Goal: Download file/media

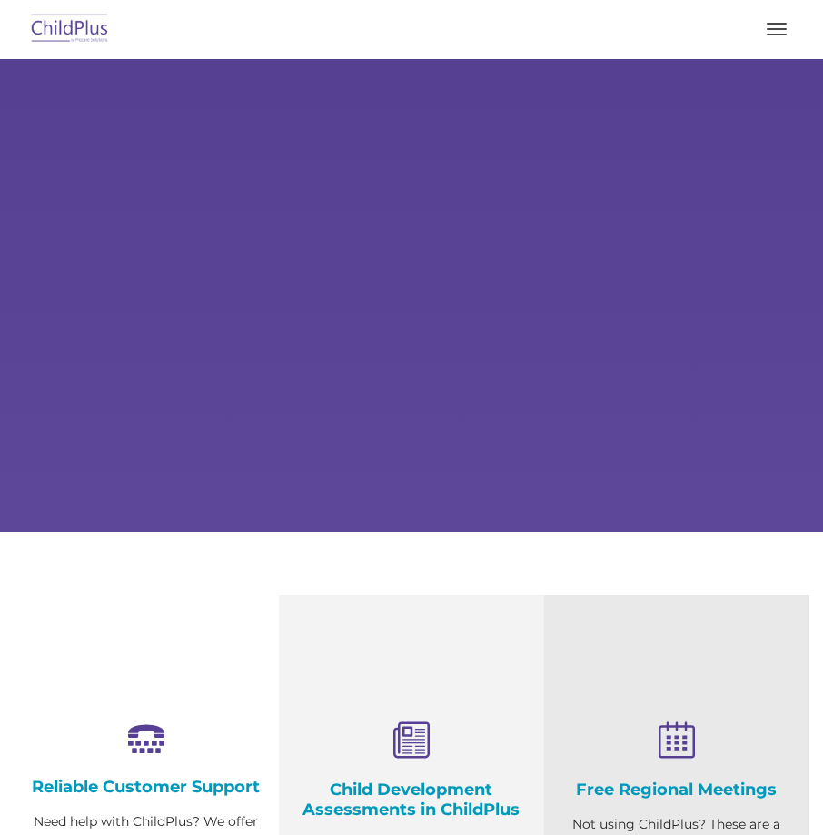
select select "MEDIUM"
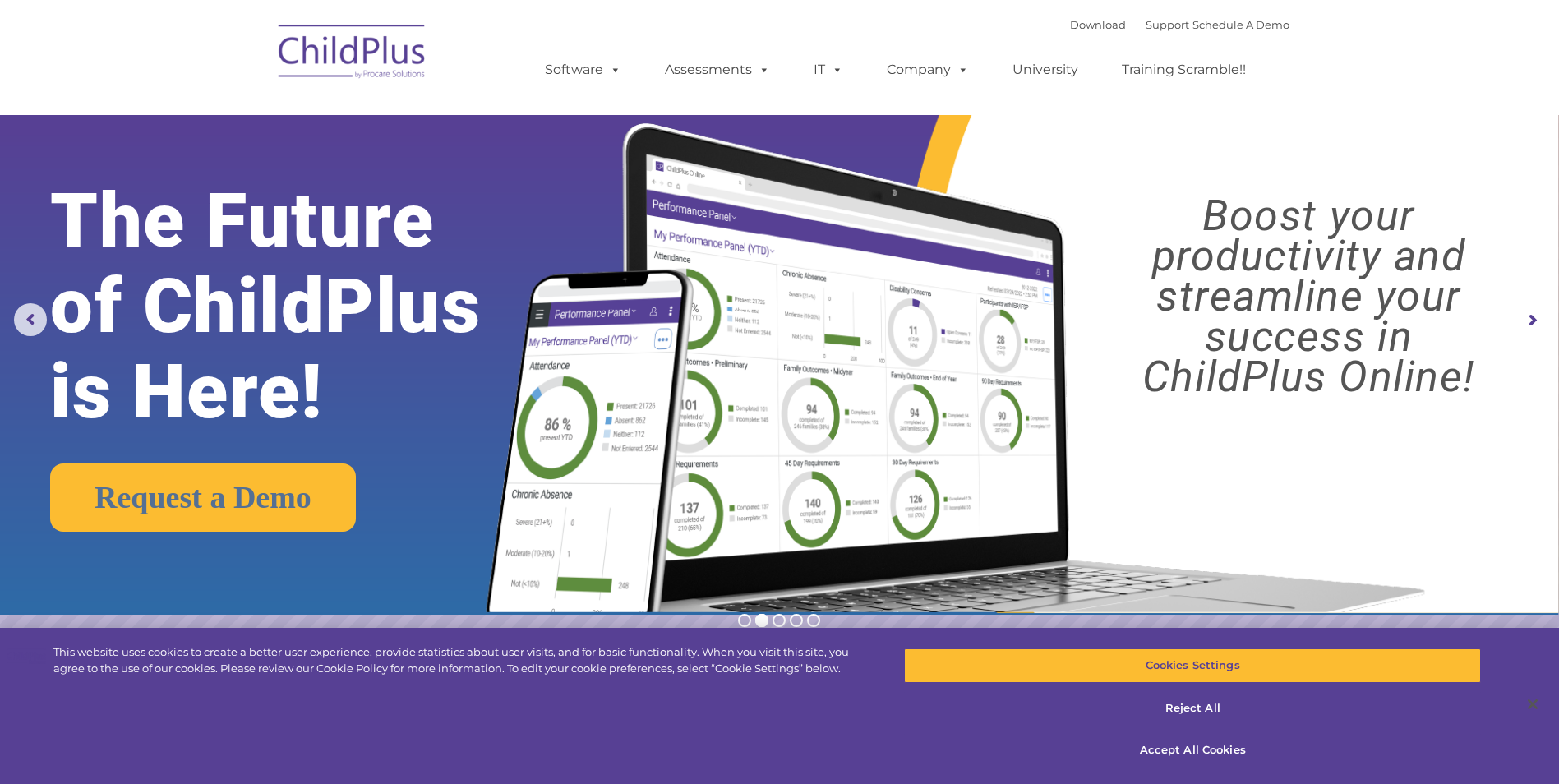
click at [386, 65] on img at bounding box center [353, 54] width 165 height 82
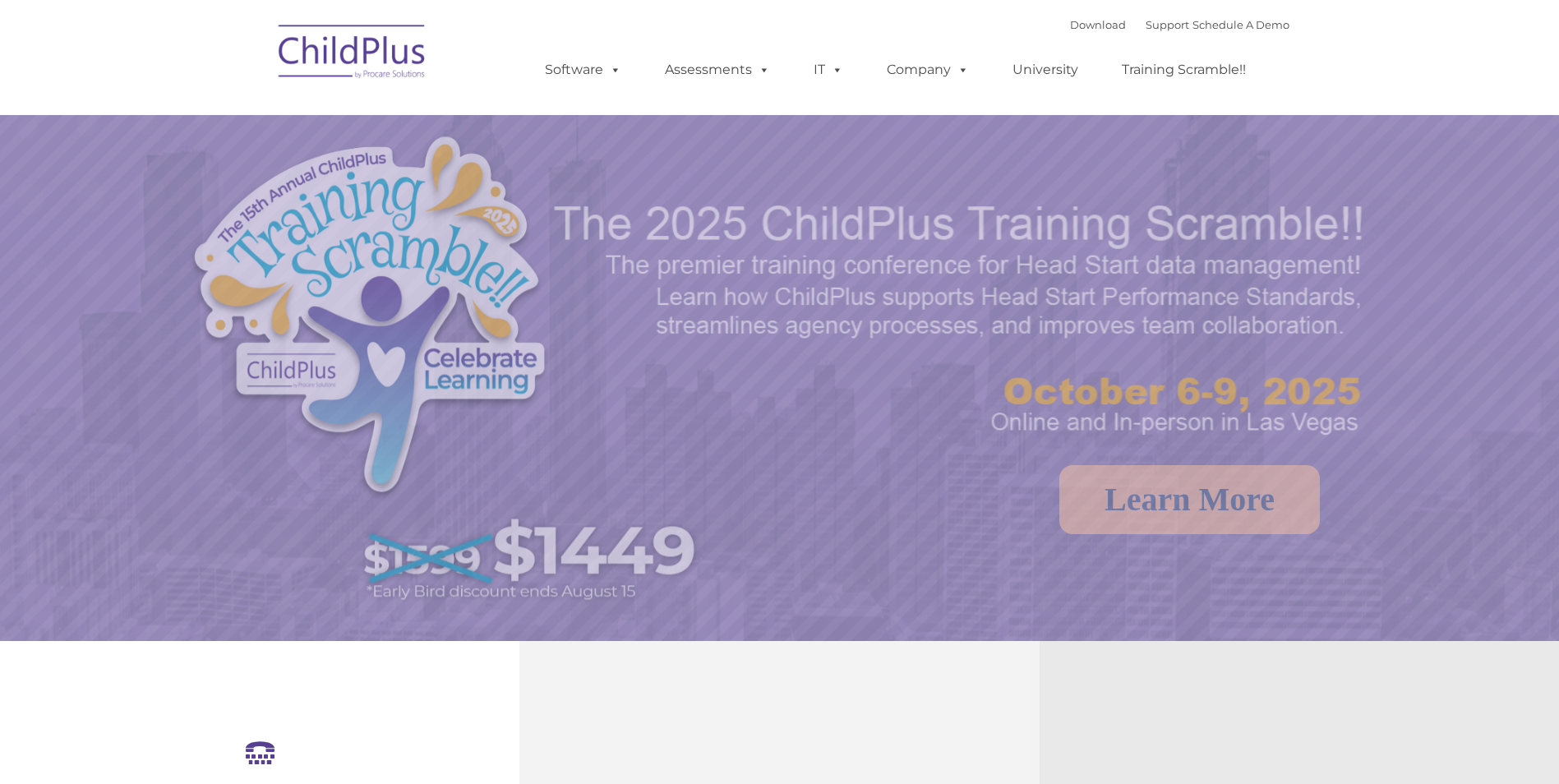
select select "MEDIUM"
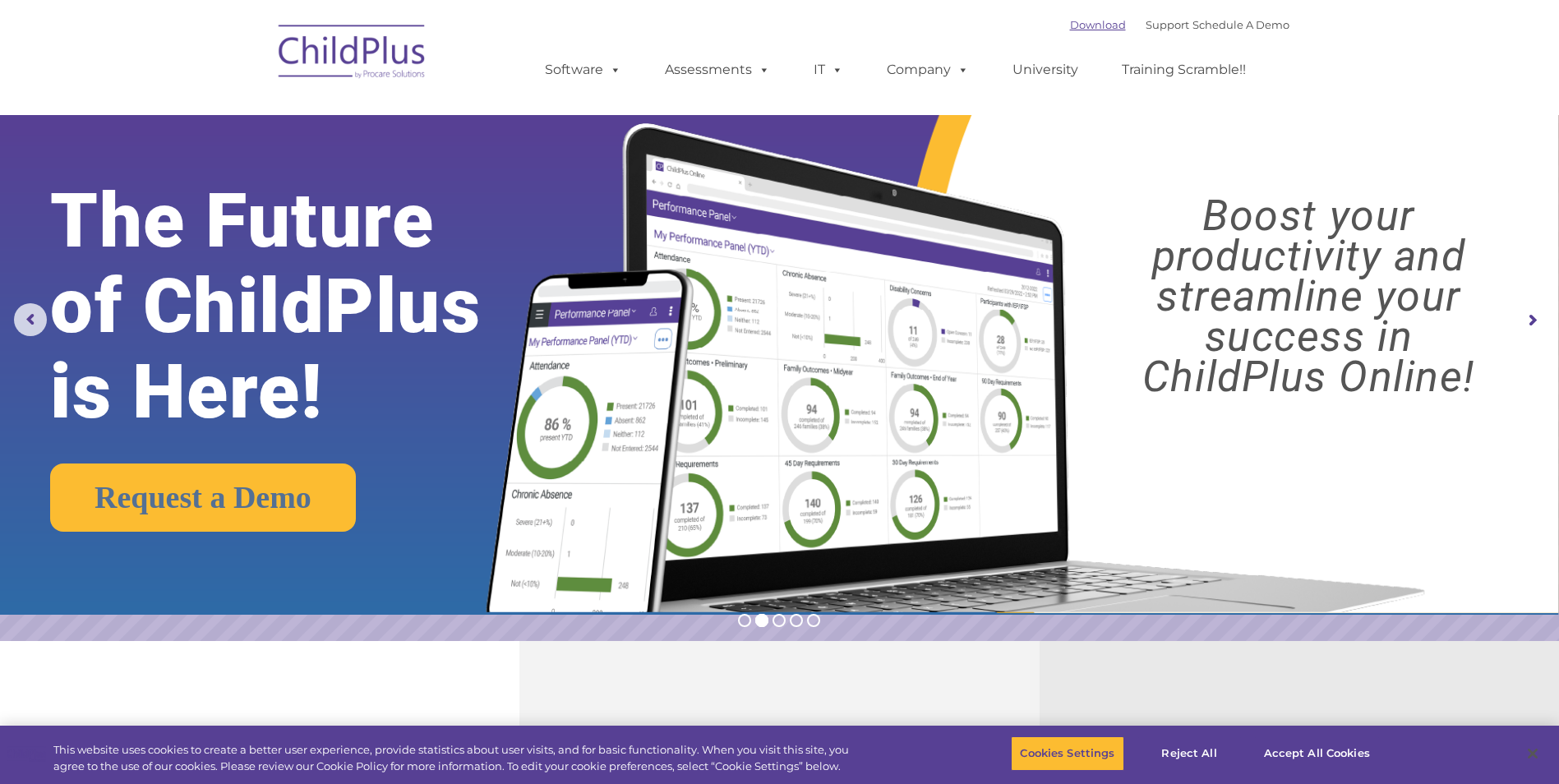
click at [1070, 22] on link "Download" at bounding box center [1098, 24] width 56 height 14
